Goal: Navigation & Orientation: Understand site structure

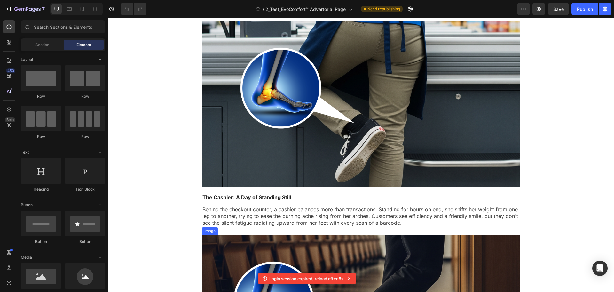
scroll to position [587, 0]
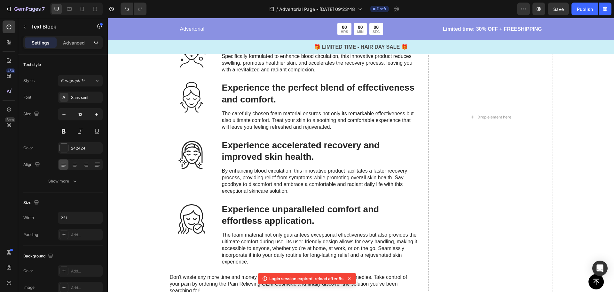
scroll to position [1029, 0]
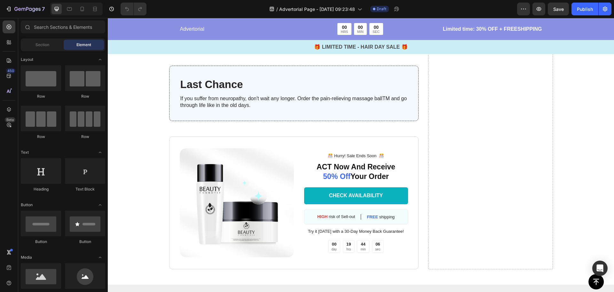
scroll to position [1973, 0]
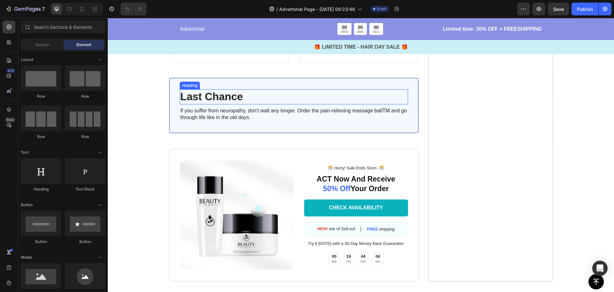
click at [228, 104] on h3 "Last Chance" at bounding box center [294, 96] width 228 height 15
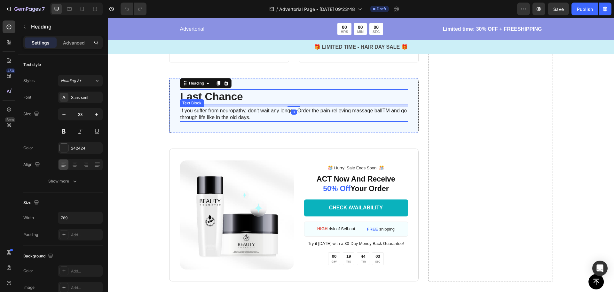
click at [224, 121] on p "If you suffer from neuropathy, don't wait any longer. Order the pain-relieving …" at bounding box center [293, 114] width 227 height 13
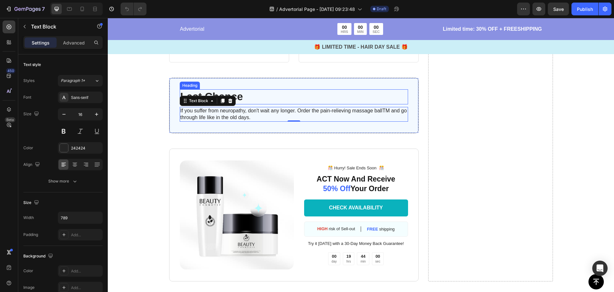
click at [237, 104] on h3 "Last Chance" at bounding box center [294, 96] width 228 height 15
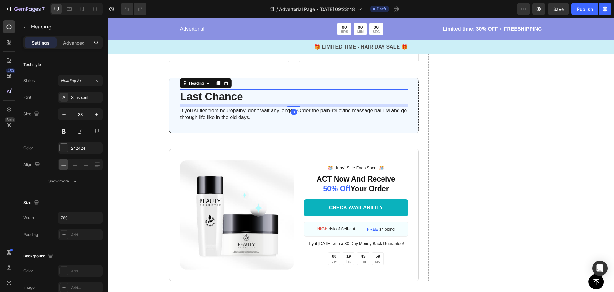
click at [239, 107] on div "8" at bounding box center [294, 105] width 228 height 3
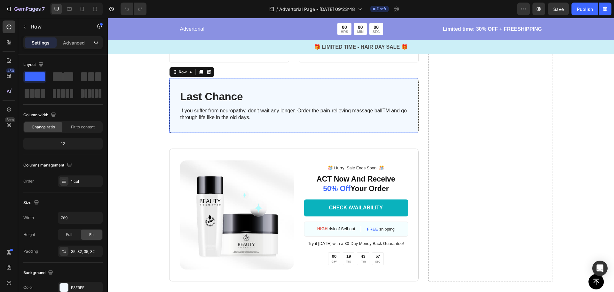
click at [178, 133] on div "Last Chance Heading If you suffer from neuropathy, don't wait any longer. Order…" at bounding box center [294, 105] width 250 height 55
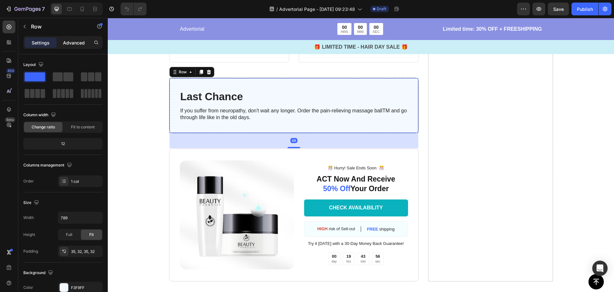
click at [77, 41] on p "Advanced" at bounding box center [74, 42] width 22 height 7
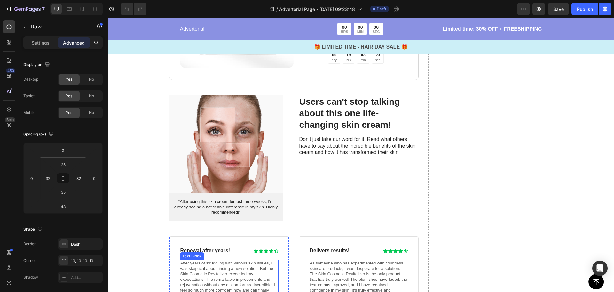
scroll to position [1493, 0]
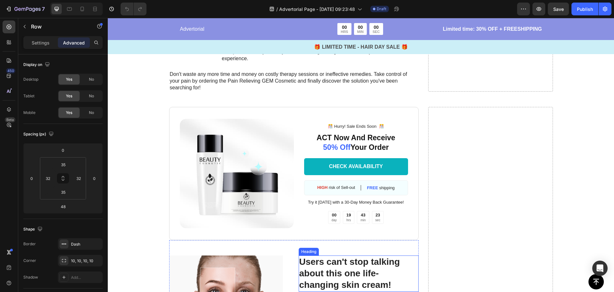
click at [322, 264] on h3 "Users can't stop talking about this one life-changing skin cream!" at bounding box center [359, 273] width 120 height 36
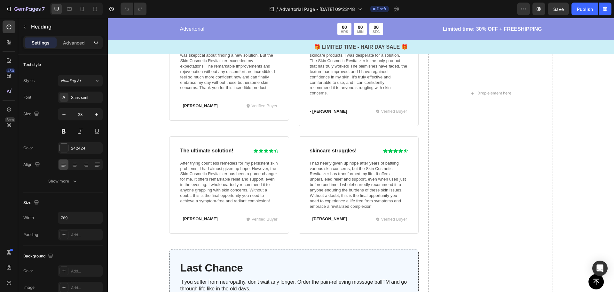
scroll to position [2026, 0]
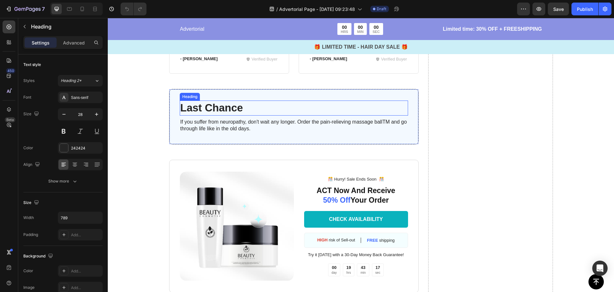
click at [218, 103] on h3 "Last Chance" at bounding box center [294, 107] width 228 height 15
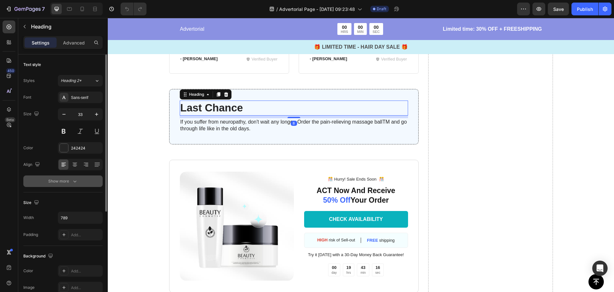
click at [83, 176] on button "Show more" at bounding box center [62, 181] width 79 height 12
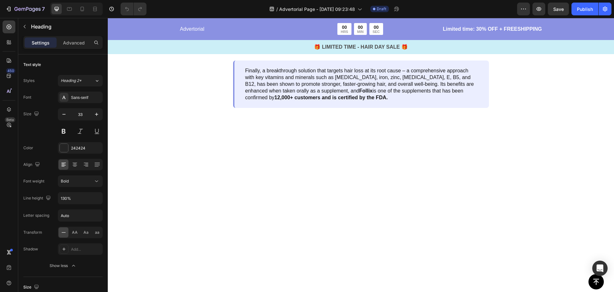
scroll to position [3200, 0]
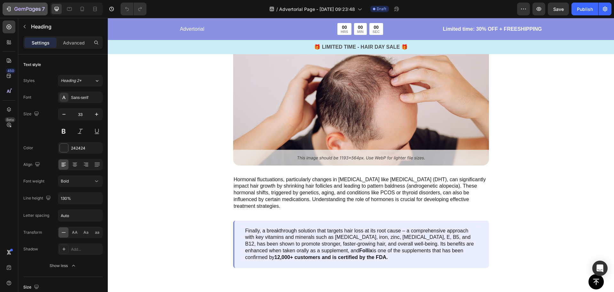
click at [40, 12] on icon "button" at bounding box center [27, 9] width 26 height 5
